Goal: Task Accomplishment & Management: Manage account settings

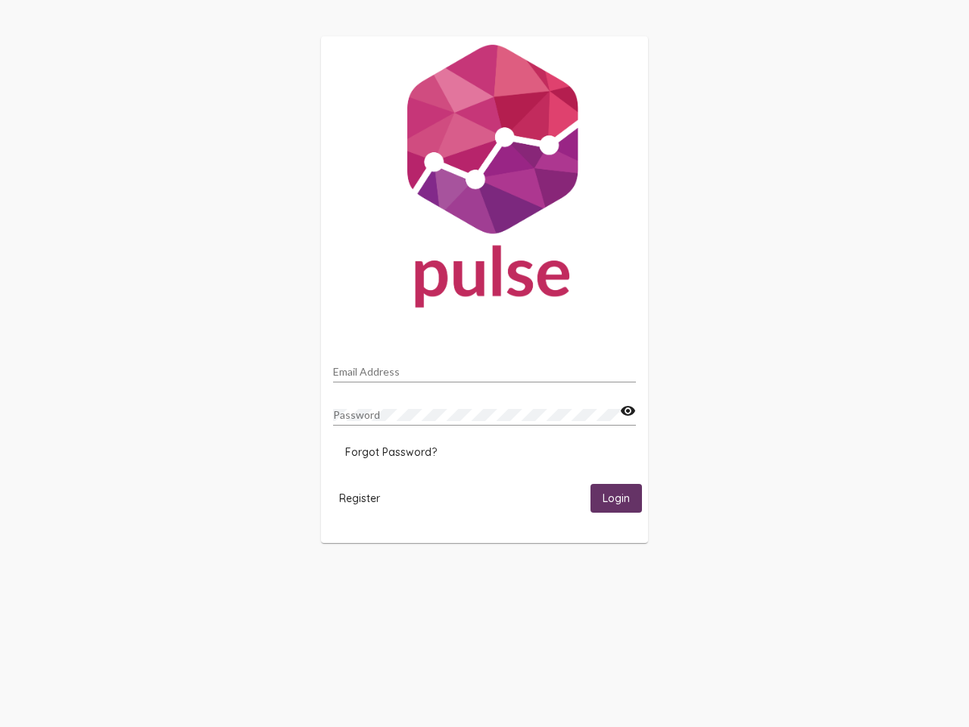
click at [485, 367] on input "Email Address" at bounding box center [484, 372] width 303 height 12
click at [628, 411] on mat-icon "visibility" at bounding box center [628, 411] width 16 height 18
click at [391, 452] on span "Forgot Password?" at bounding box center [391, 452] width 92 height 14
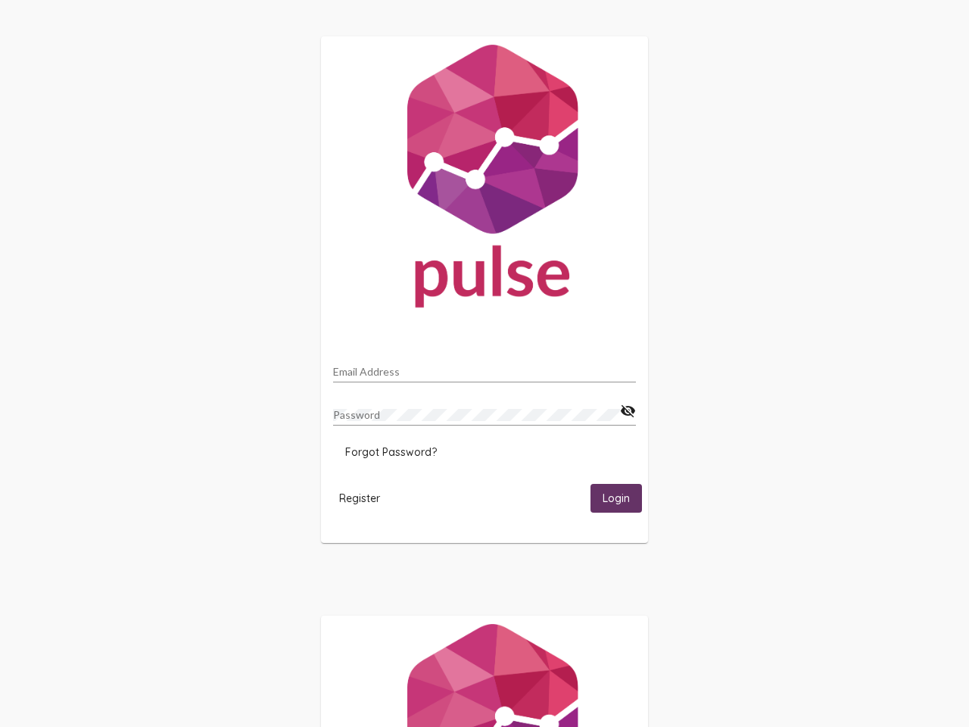
click at [360, 498] on span "Register" at bounding box center [359, 499] width 41 height 14
